Goal: Task Accomplishment & Management: Manage account settings

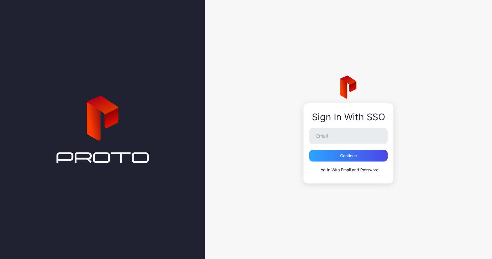
type input "**********"
click at [348, 155] on div "Continue" at bounding box center [348, 155] width 17 height 5
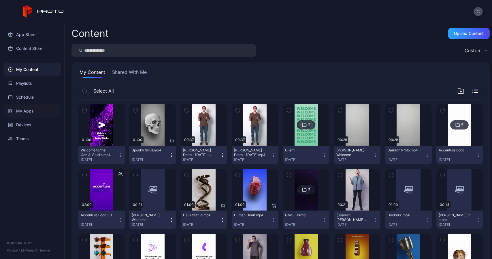
click at [26, 109] on div "My Apps" at bounding box center [31, 111] width 57 height 14
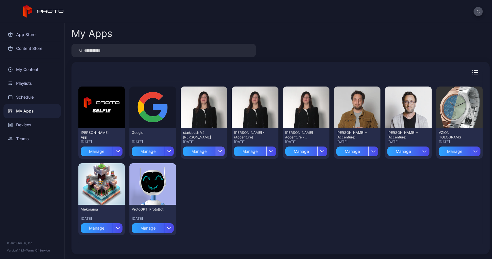
click at [218, 151] on icon "button" at bounding box center [219, 151] width 3 height 2
click at [247, 186] on div "Preview David Selfie App Aug 21, 2025 Manage Preview Google Feb 26, 2025 Manage…" at bounding box center [280, 161] width 404 height 158
click at [29, 123] on div "Devices" at bounding box center [31, 125] width 57 height 14
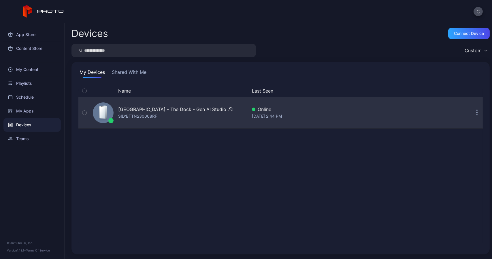
click at [135, 115] on div "SID: BTTN230008RF" at bounding box center [137, 116] width 39 height 7
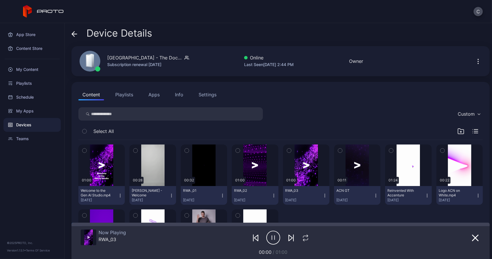
click at [156, 96] on button "Apps" at bounding box center [153, 95] width 19 height 12
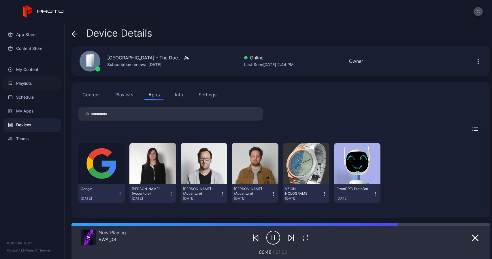
click at [27, 83] on div "Playlists" at bounding box center [31, 83] width 57 height 14
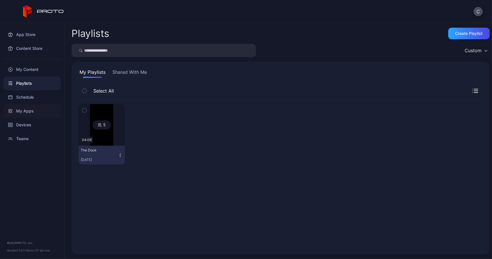
click at [24, 110] on div "My Apps" at bounding box center [31, 111] width 57 height 14
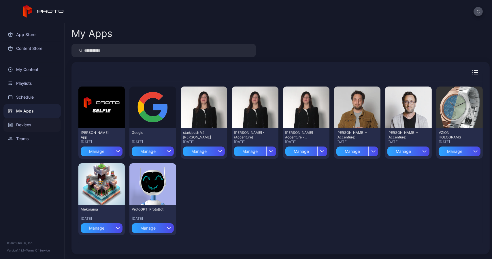
click at [24, 122] on div "Devices" at bounding box center [31, 125] width 57 height 14
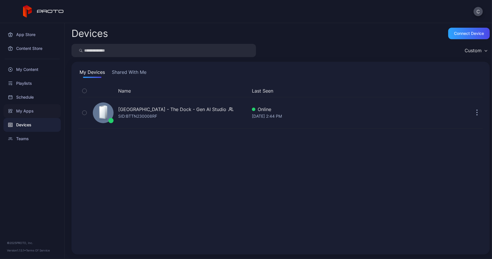
click at [26, 109] on div "My Apps" at bounding box center [31, 111] width 57 height 14
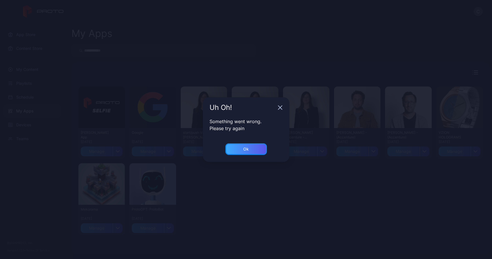
click at [241, 152] on div "Ok" at bounding box center [245, 149] width 41 height 12
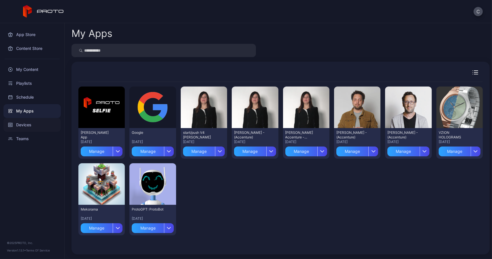
click at [24, 125] on div "Devices" at bounding box center [31, 125] width 57 height 14
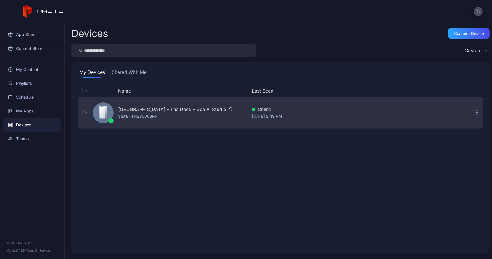
click at [228, 111] on icon "button" at bounding box center [230, 109] width 5 height 6
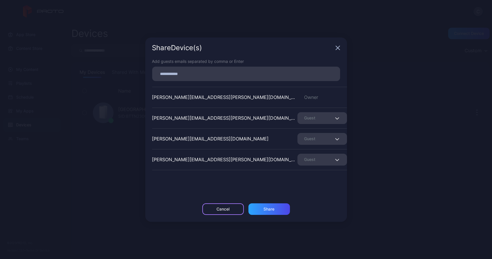
click at [220, 211] on div "Cancel" at bounding box center [222, 209] width 13 height 5
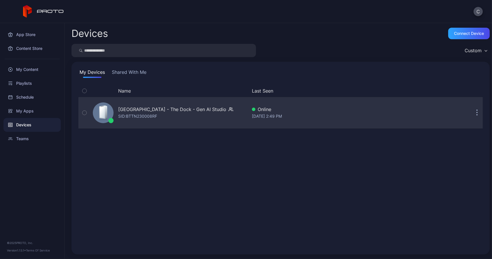
click at [268, 110] on div "Online" at bounding box center [331, 109] width 158 height 7
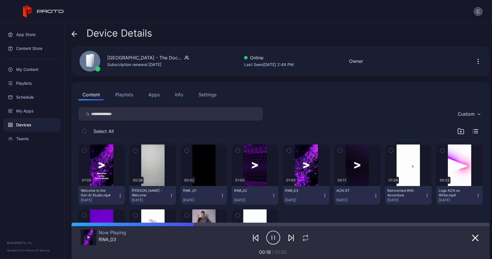
click at [154, 92] on button "Apps" at bounding box center [153, 95] width 19 height 12
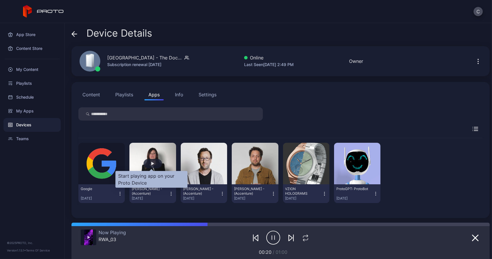
click at [152, 164] on div "button" at bounding box center [152, 163] width 3 height 3
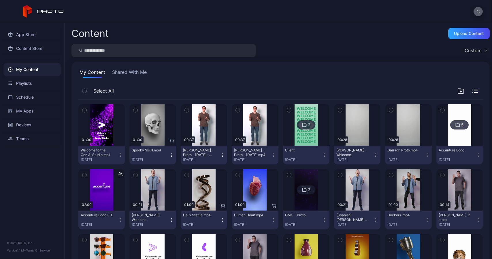
click at [481, 13] on button "C" at bounding box center [477, 11] width 9 height 9
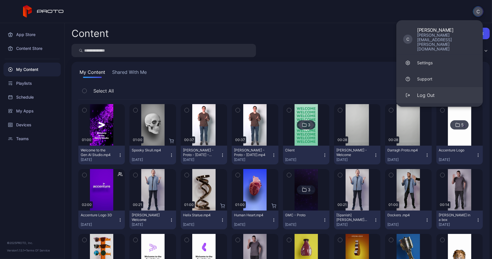
click at [424, 92] on div "Log Out" at bounding box center [426, 95] width 18 height 7
